Goal: Find specific page/section

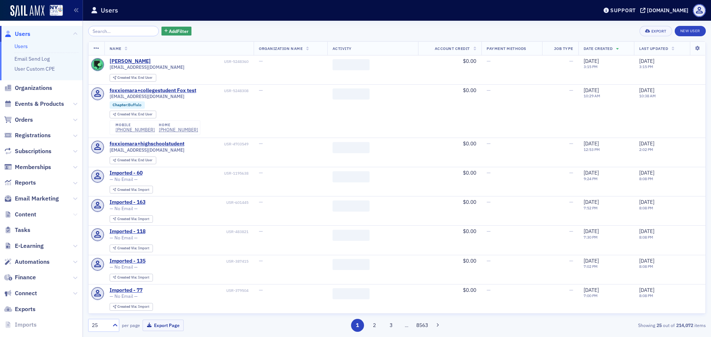
click at [73, 214] on icon at bounding box center [75, 215] width 4 height 4
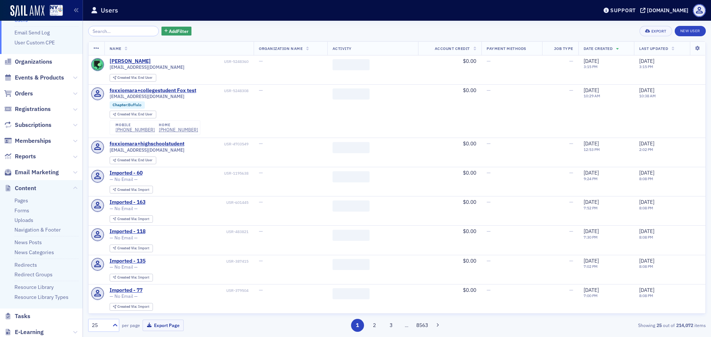
scroll to position [37, 0]
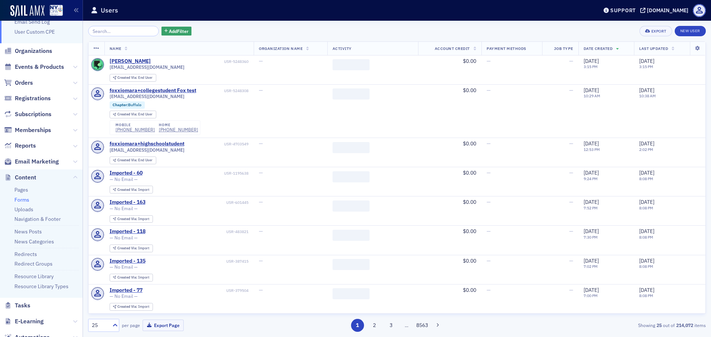
click at [23, 202] on link "Forms" at bounding box center [21, 200] width 15 height 7
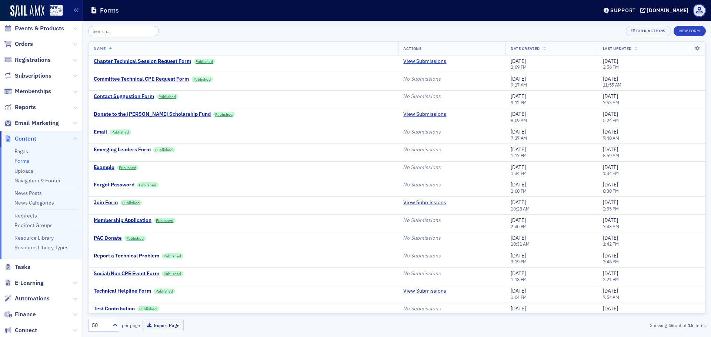
click at [115, 31] on input "search" at bounding box center [123, 31] width 71 height 10
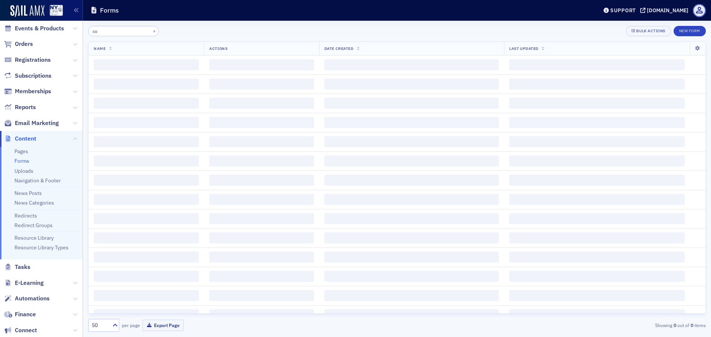
type input "c"
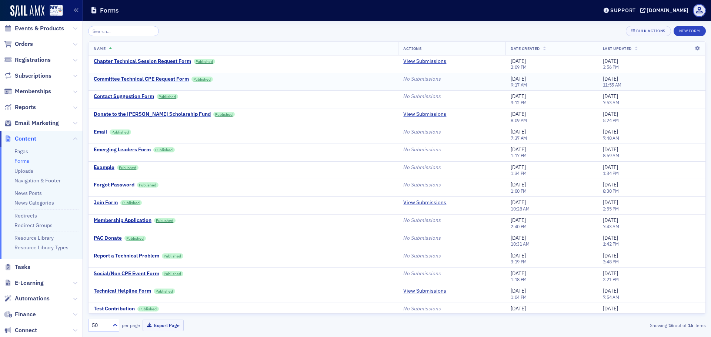
click at [129, 80] on div "Committee Technical CPE Request Form" at bounding box center [141, 79] width 95 height 7
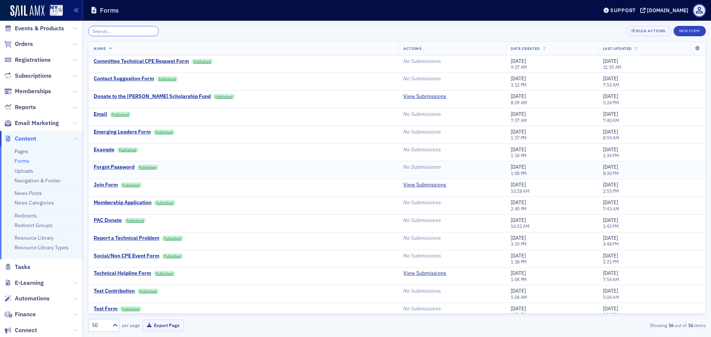
scroll to position [25, 0]
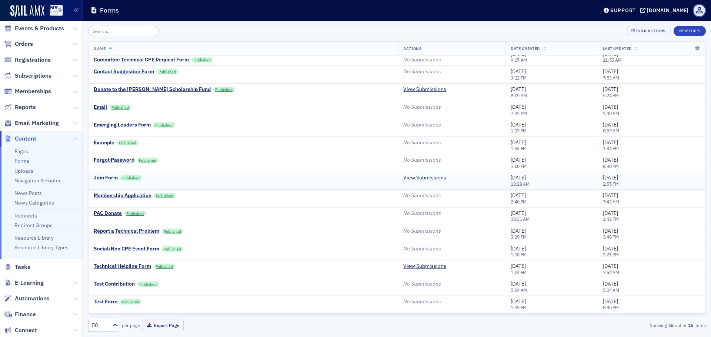
click at [103, 176] on div "Join Form" at bounding box center [106, 178] width 24 height 7
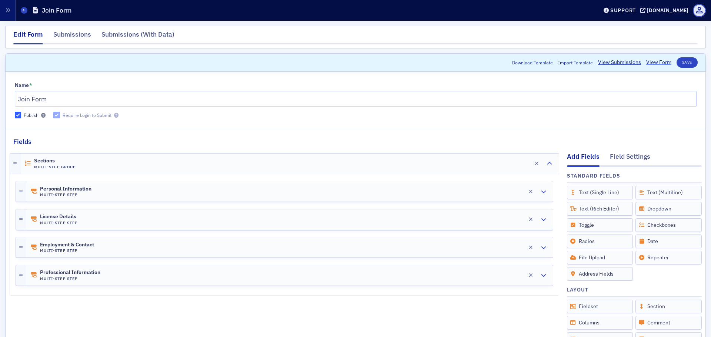
click at [651, 61] on link "View Form" at bounding box center [658, 63] width 25 height 8
